Goal: Check status: Check status

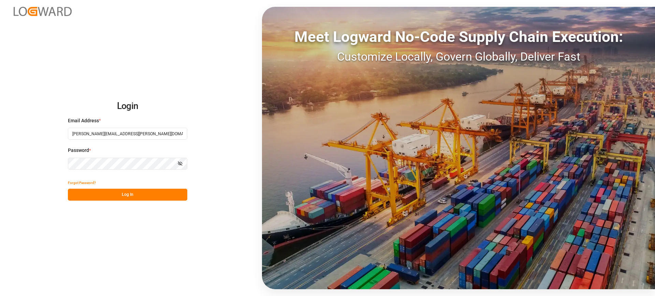
click at [153, 188] on div "Forgot Password?" at bounding box center [127, 183] width 119 height 12
click at [153, 189] on button "Log In" at bounding box center [127, 195] width 119 height 12
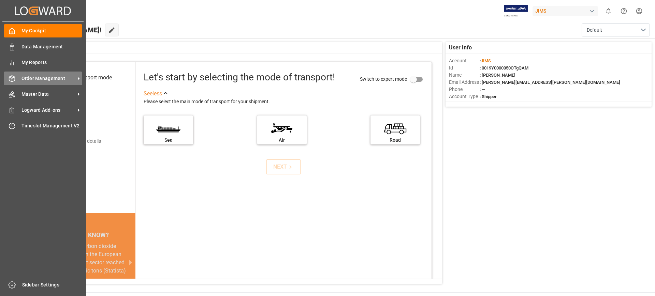
click at [22, 78] on span "Order Management" at bounding box center [48, 78] width 54 height 7
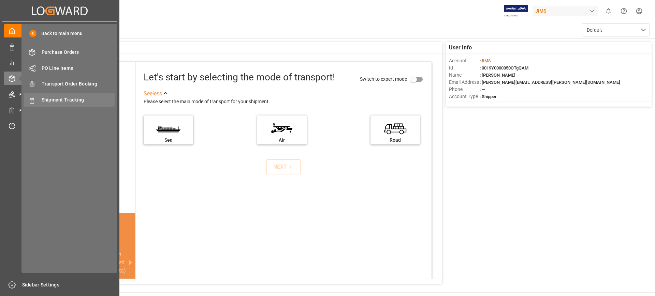
click at [36, 101] on div "Shipment Tracking Shipment Tracking" at bounding box center [69, 99] width 91 height 13
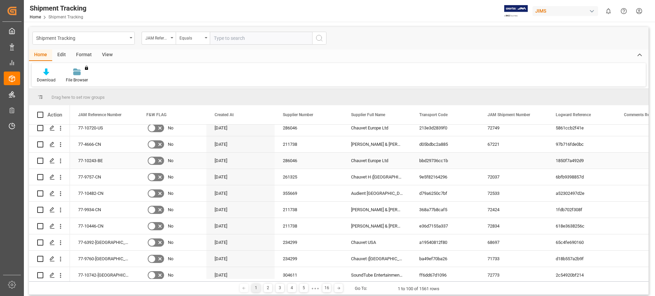
scroll to position [170, 0]
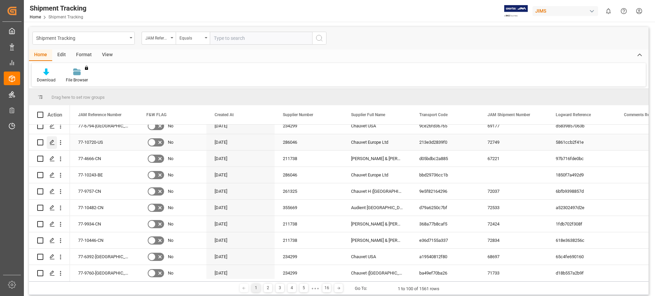
click at [51, 141] on icon "Press SPACE to select this row." at bounding box center [51, 142] width 5 height 5
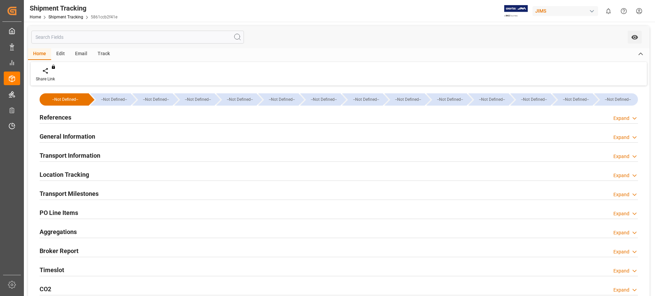
type input "[DATE]"
click at [98, 119] on div "References Expand" at bounding box center [339, 116] width 598 height 13
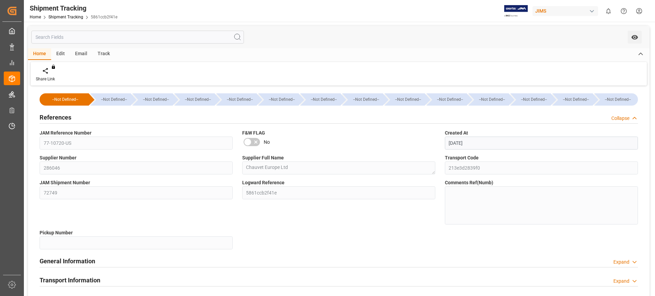
click at [69, 113] on h2 "References" at bounding box center [56, 117] width 32 height 9
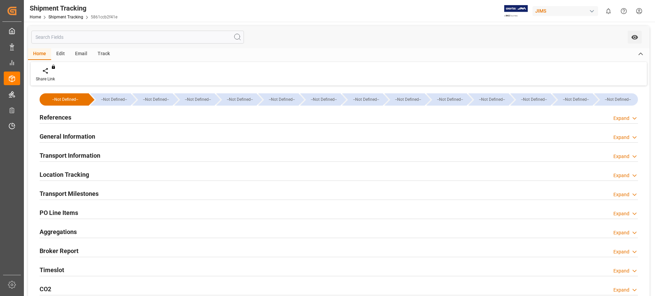
click at [70, 137] on h2 "General Information" at bounding box center [68, 136] width 56 height 9
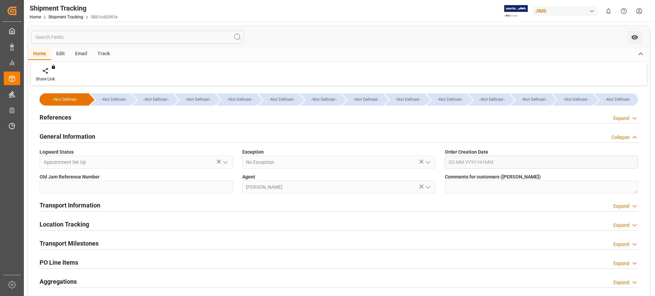
click at [70, 137] on h2 "General Information" at bounding box center [68, 136] width 56 height 9
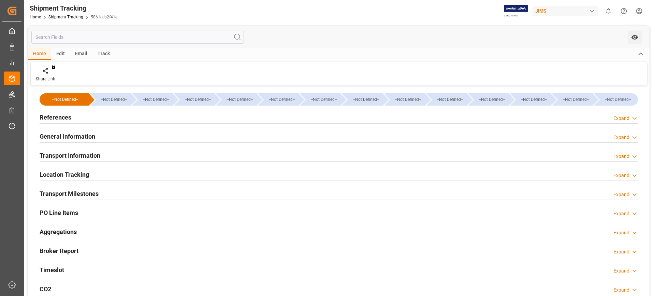
click at [81, 154] on h2 "Transport Information" at bounding box center [70, 155] width 61 height 9
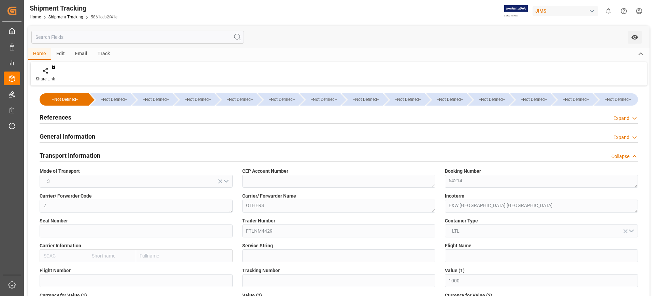
click at [81, 154] on h2 "Transport Information" at bounding box center [70, 155] width 61 height 9
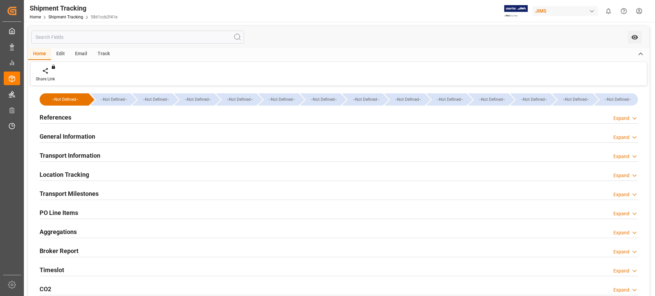
click at [77, 214] on h2 "PO Line Items" at bounding box center [59, 212] width 39 height 9
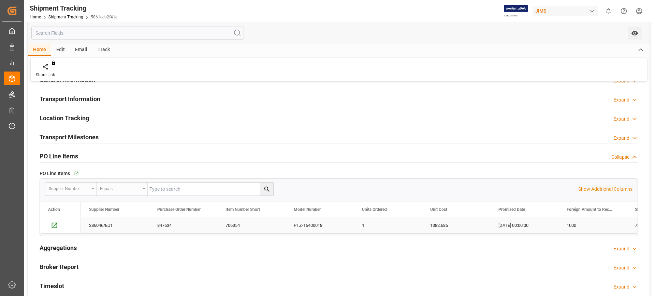
scroll to position [43, 0]
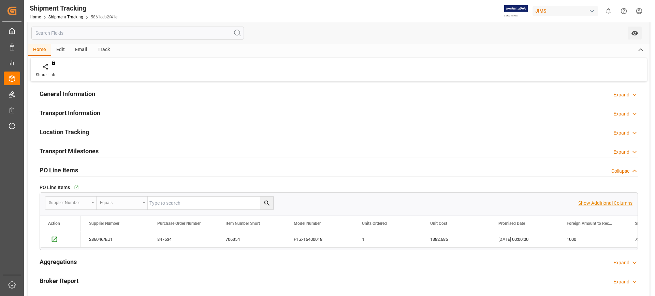
click at [596, 203] on p "Show Additional Columns" at bounding box center [605, 203] width 54 height 7
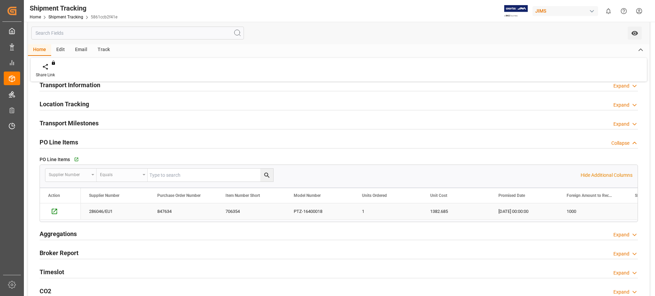
scroll to position [85, 0]
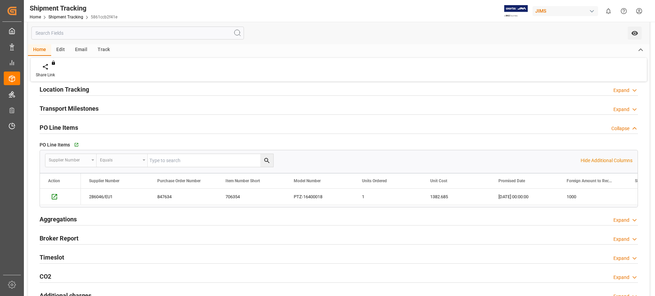
click at [57, 125] on h2 "PO Line Items" at bounding box center [59, 127] width 39 height 9
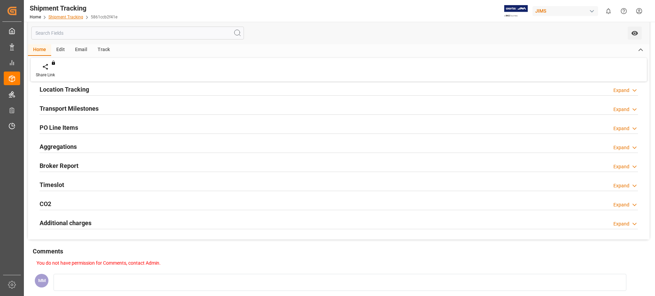
click at [69, 15] on link "Shipment Tracking" at bounding box center [65, 17] width 35 height 5
